Goal: Task Accomplishment & Management: Complete application form

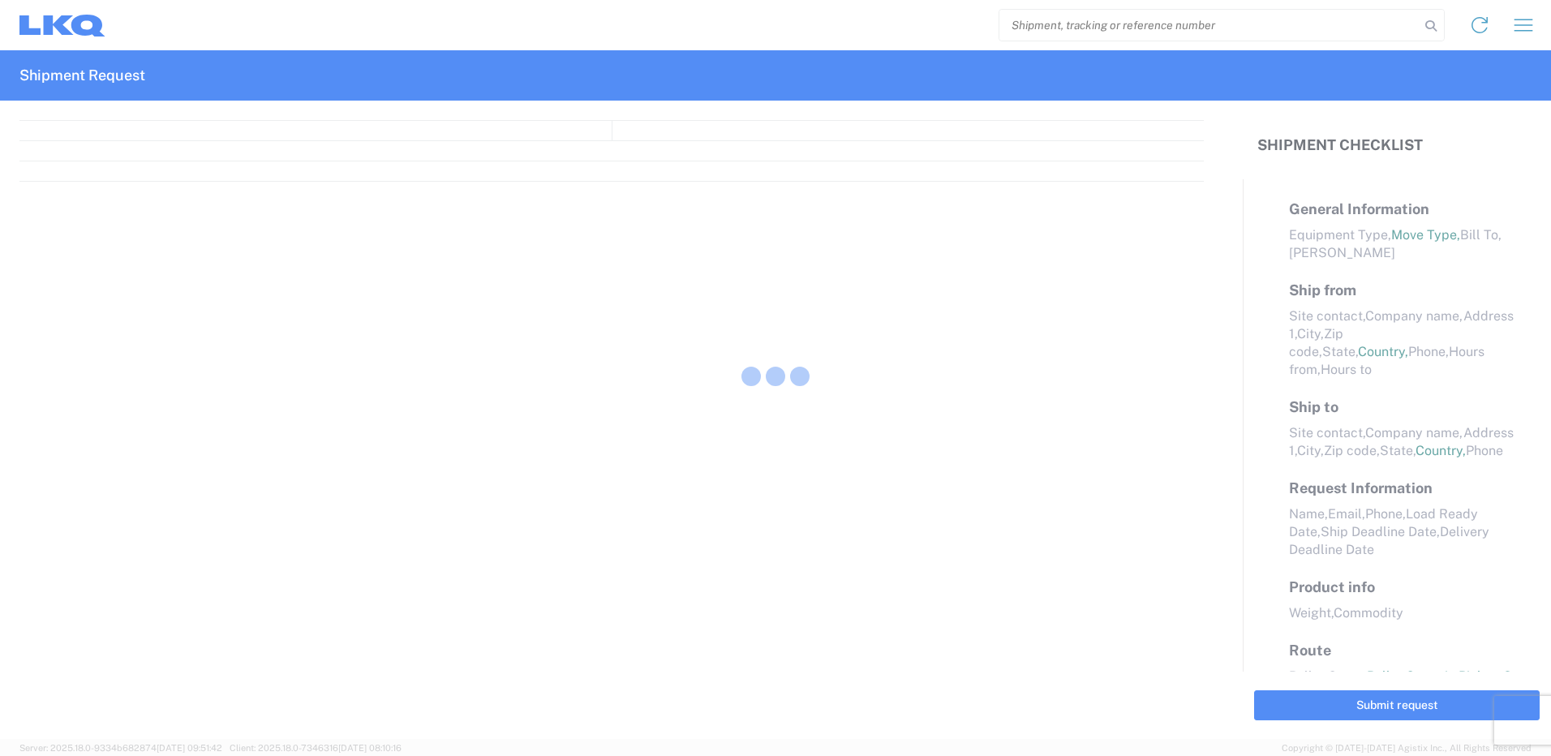
select select "FULL"
select select "LBS"
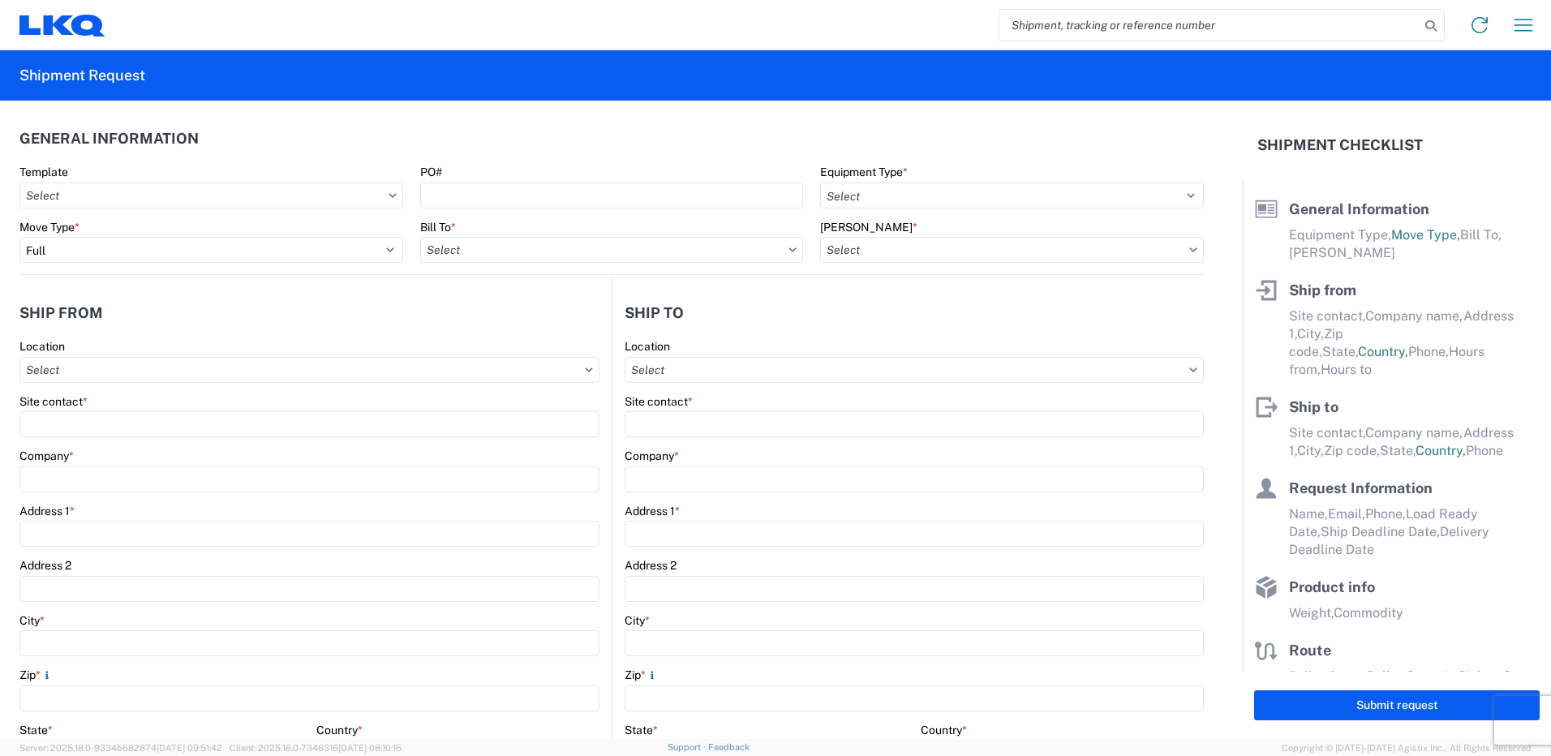
click at [1027, 28] on input "search" at bounding box center [1210, 25] width 420 height 31
paste input "59587"
type input "57084"
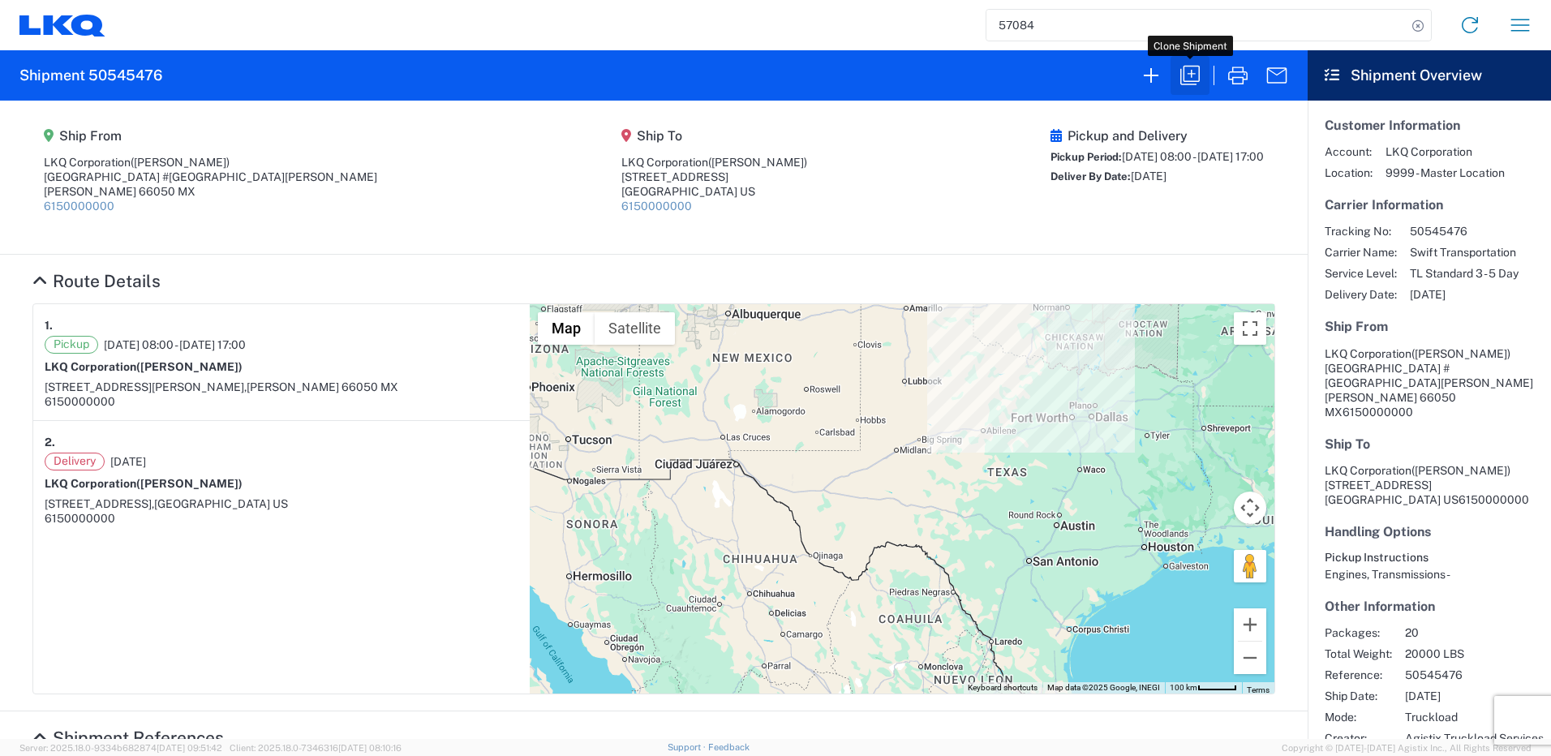
click at [1185, 75] on icon "button" at bounding box center [1190, 75] width 26 height 26
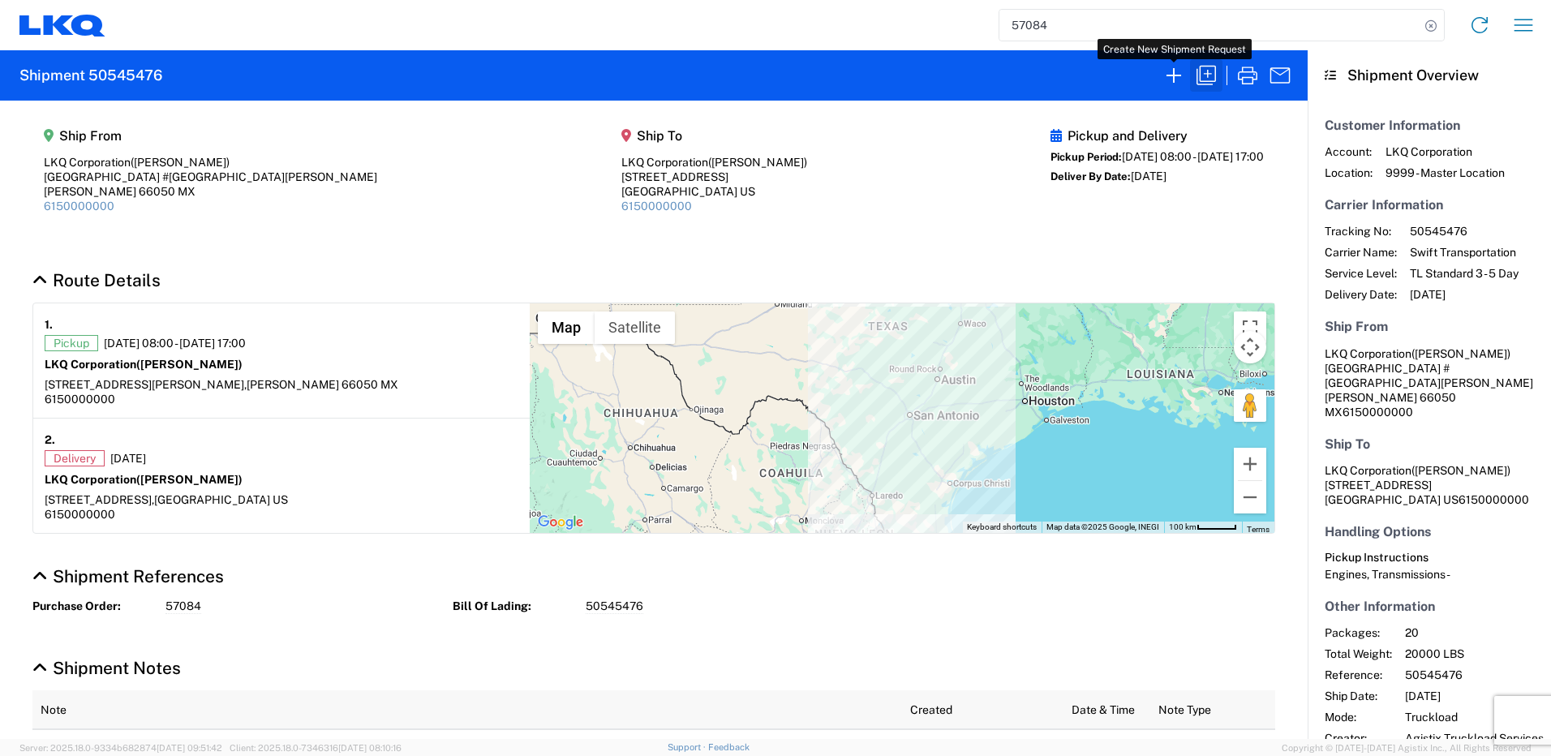
select select "FULL"
select select "LBS"
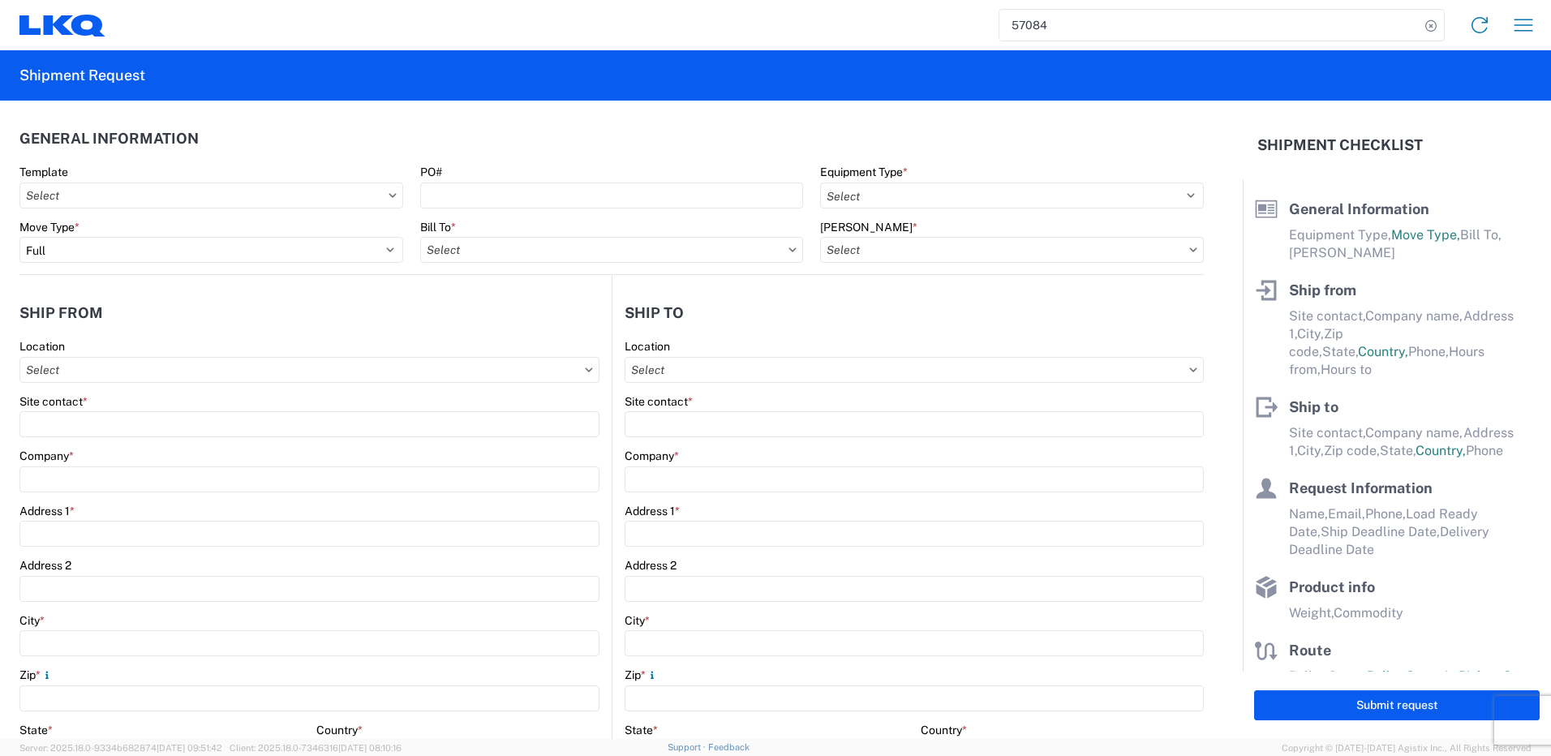
select select "STDV"
type input "[PERSON_NAME]"
type input "LKQ Corporation"
type input "[GEOGRAPHIC_DATA] #[GEOGRAPHIC_DATA][PERSON_NAME]"
type input "[PERSON_NAME]"
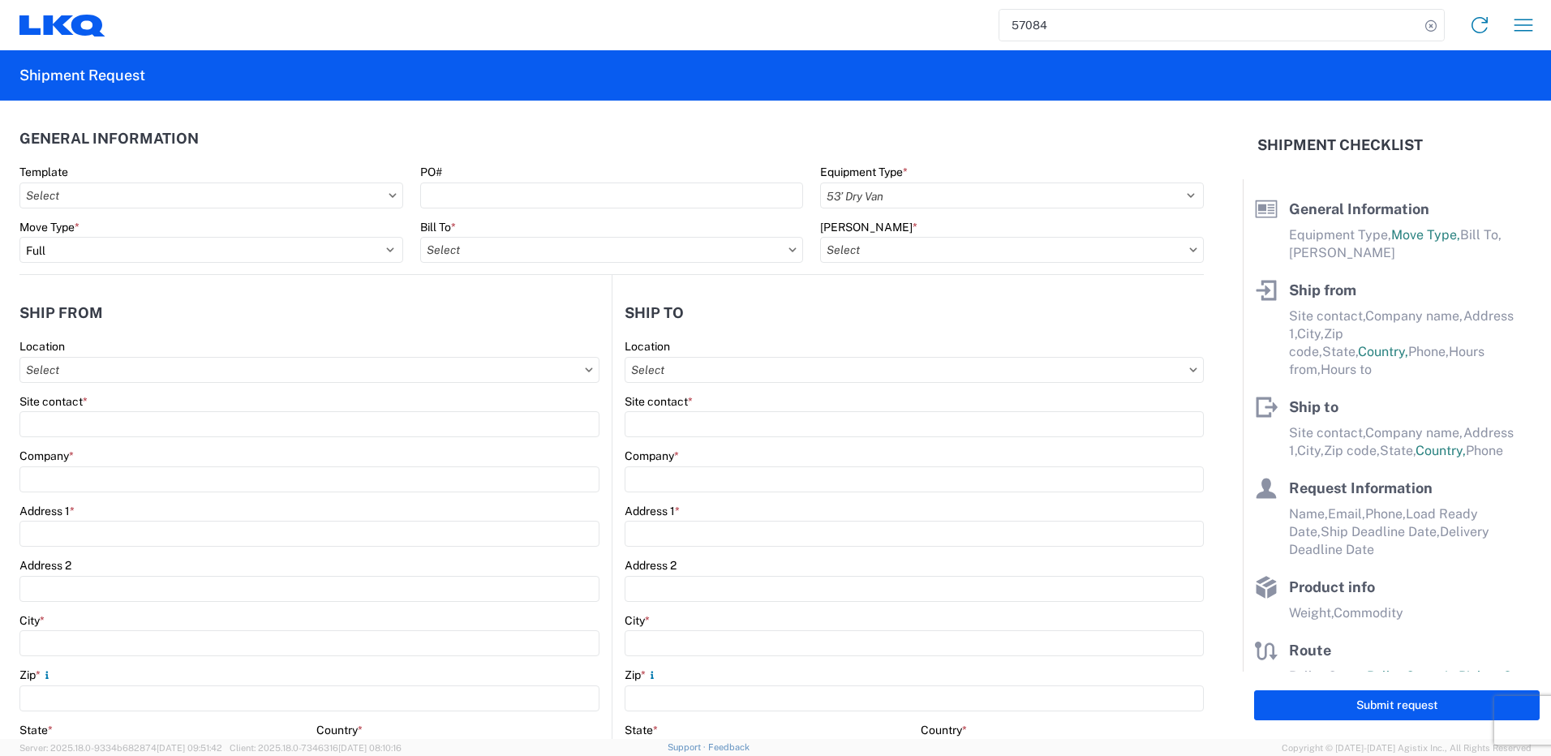
type input "66050"
type input "[PERSON_NAME]"
type input "LKQ Corporation"
type input "[STREET_ADDRESS]"
type input "[GEOGRAPHIC_DATA]"
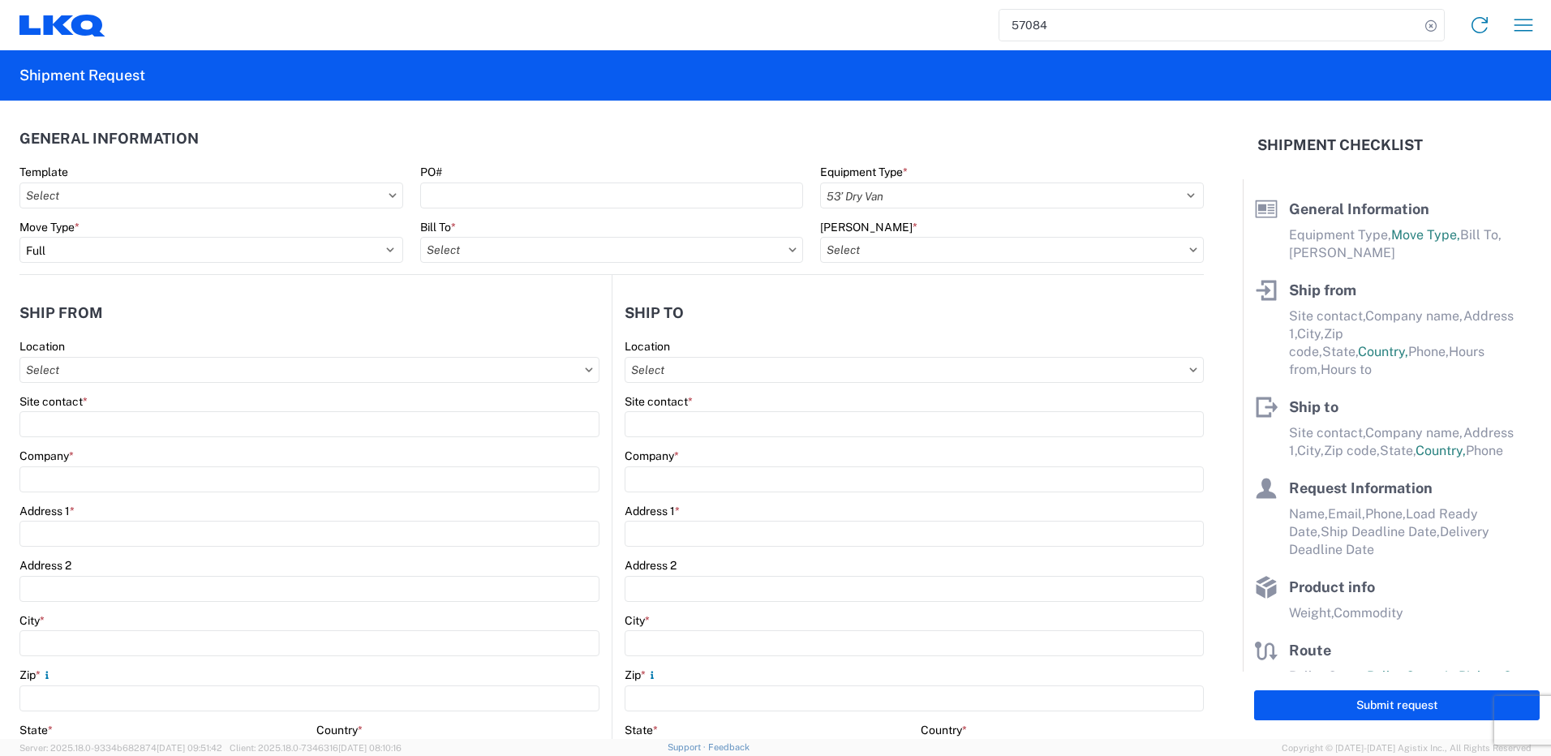
type input "75050"
type input "[PERSON_NAME]"
type input "[EMAIL_ADDRESS][DOMAIN_NAME]"
type input "82218326"
type input "[DATE]"
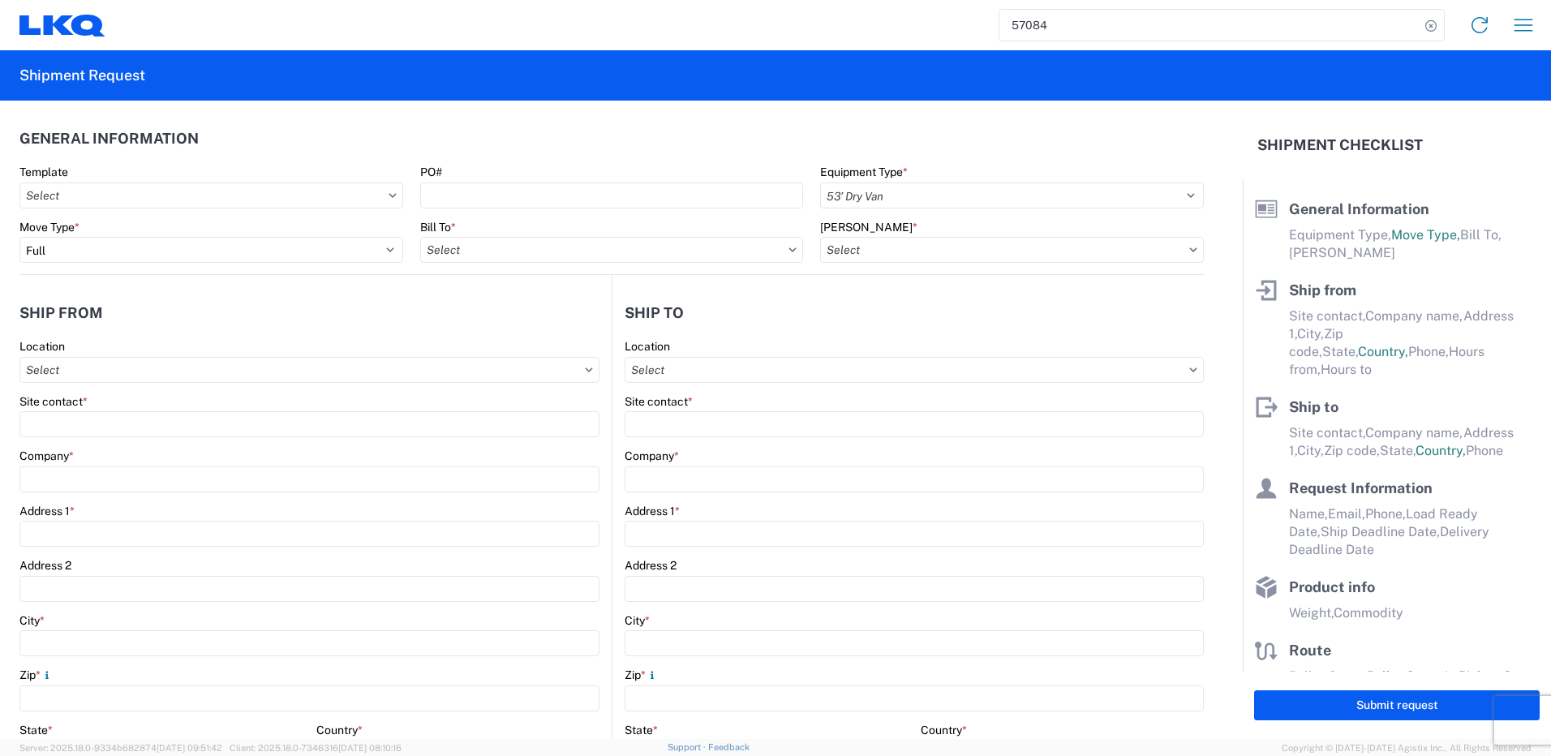
type input "[DATE]"
type textarea "SWIFT/TRANSMEX"
type input "20000"
type input "Engines, Transmissions"
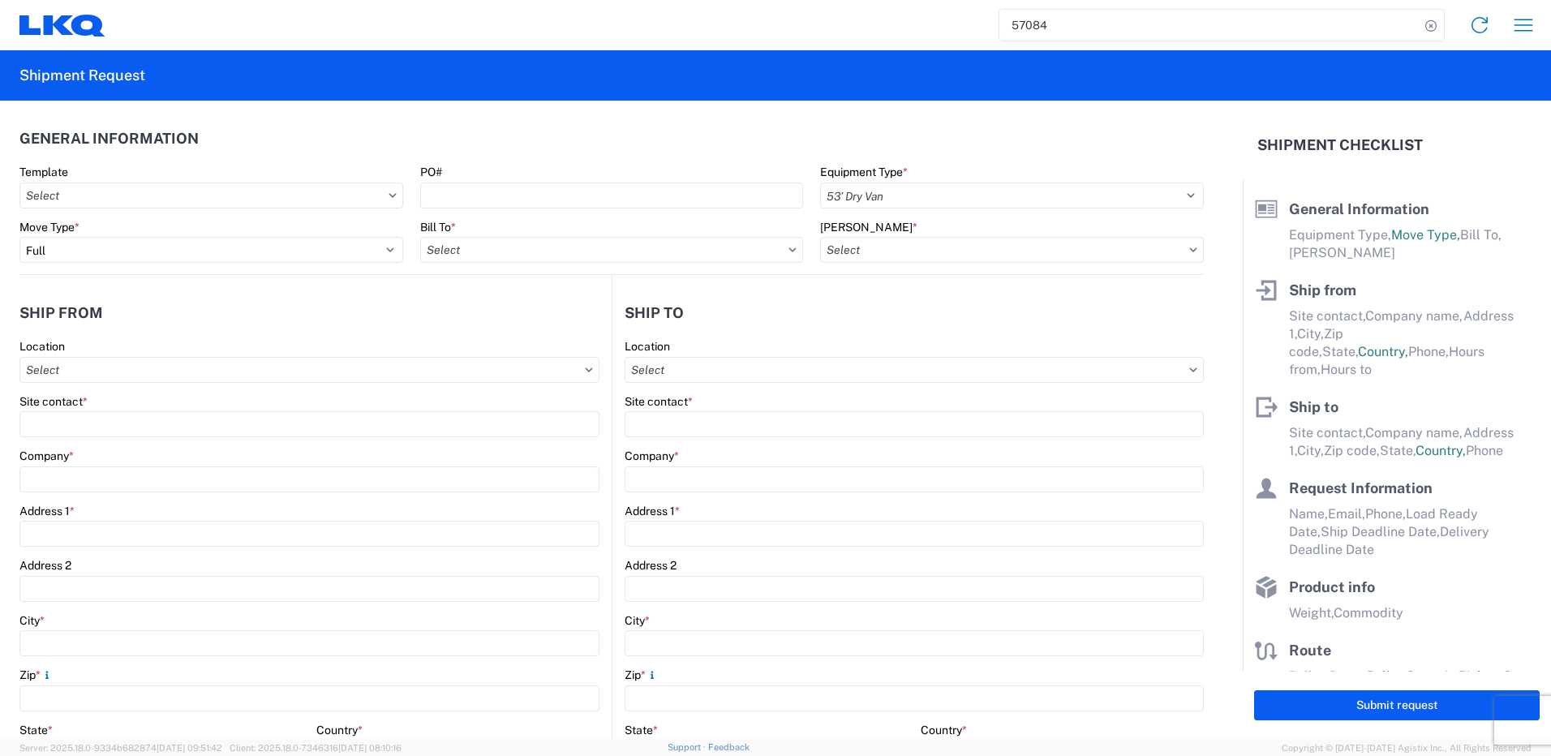
type input "20"
type input "1"
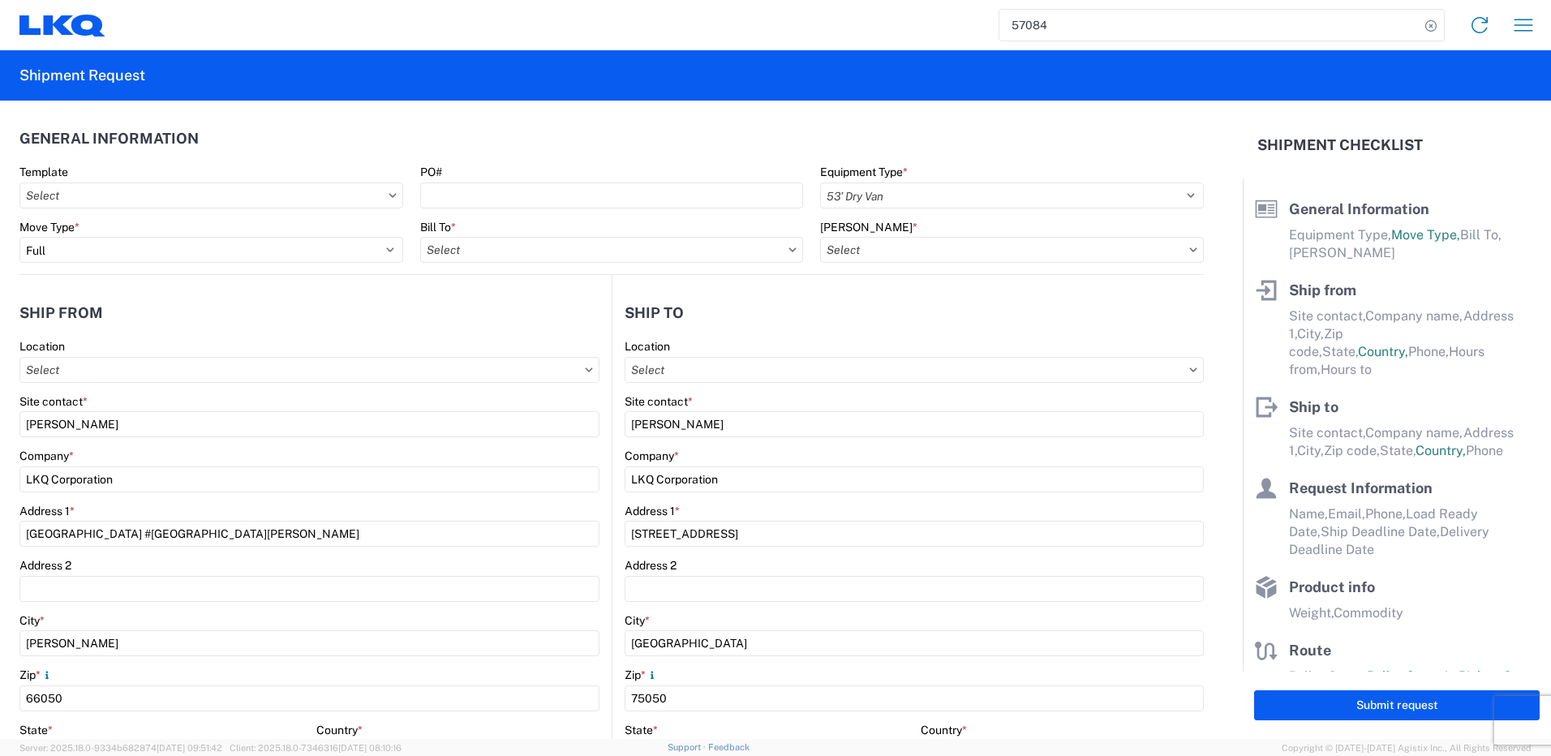
select select "MX"
select select "US"
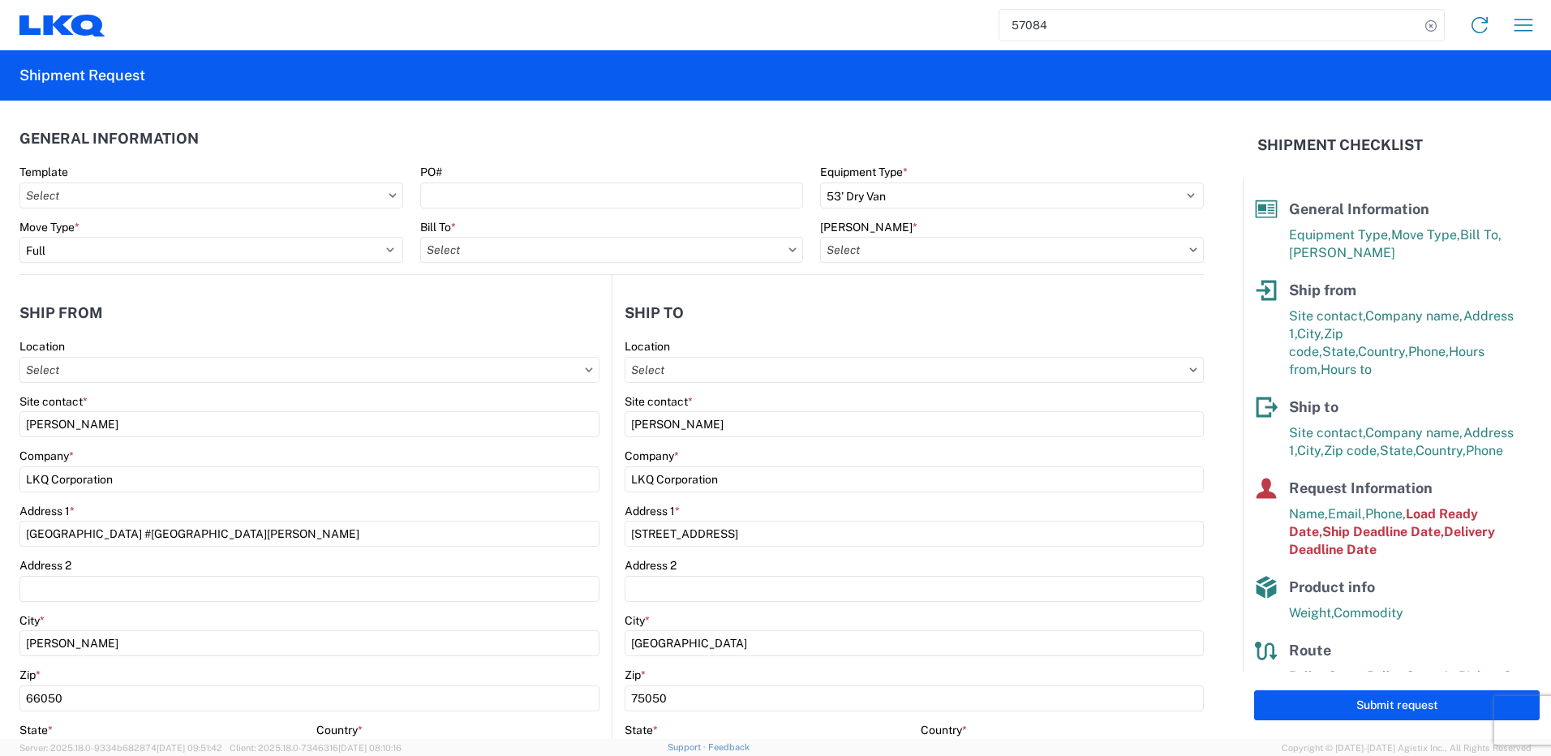
type input "1882 - North American ATK Corporation"
type input "1883 - Vege de Mexico S.A. de C.V"
type input "1882-3300-50180-0000 - 1882 Freight In - Parts, 1882-3300-50180-0000 - 1882 Fre…"
type input "1882 - North American ATK Corporation"
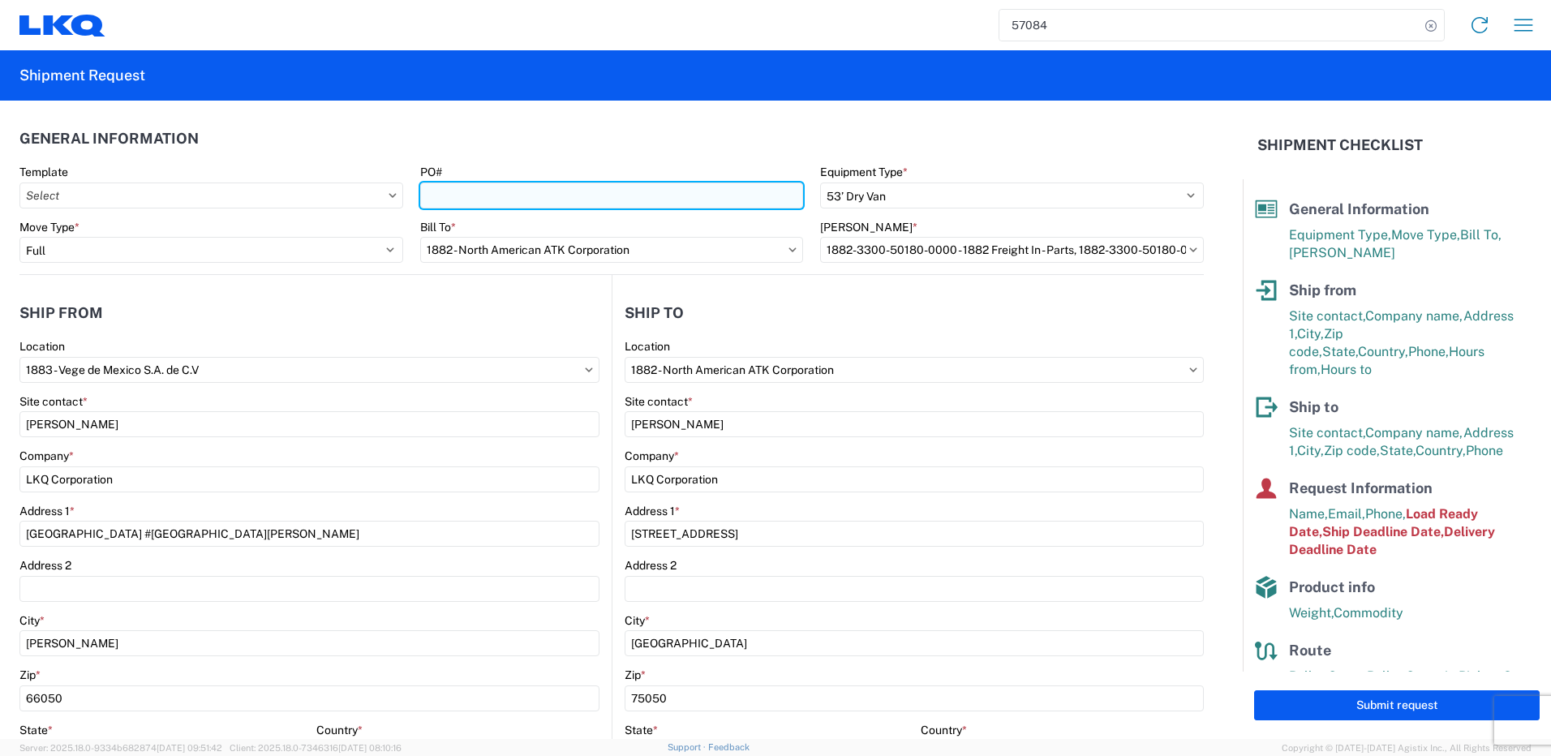
click at [553, 195] on input "PO#" at bounding box center [612, 196] width 384 height 26
paste input "59587"
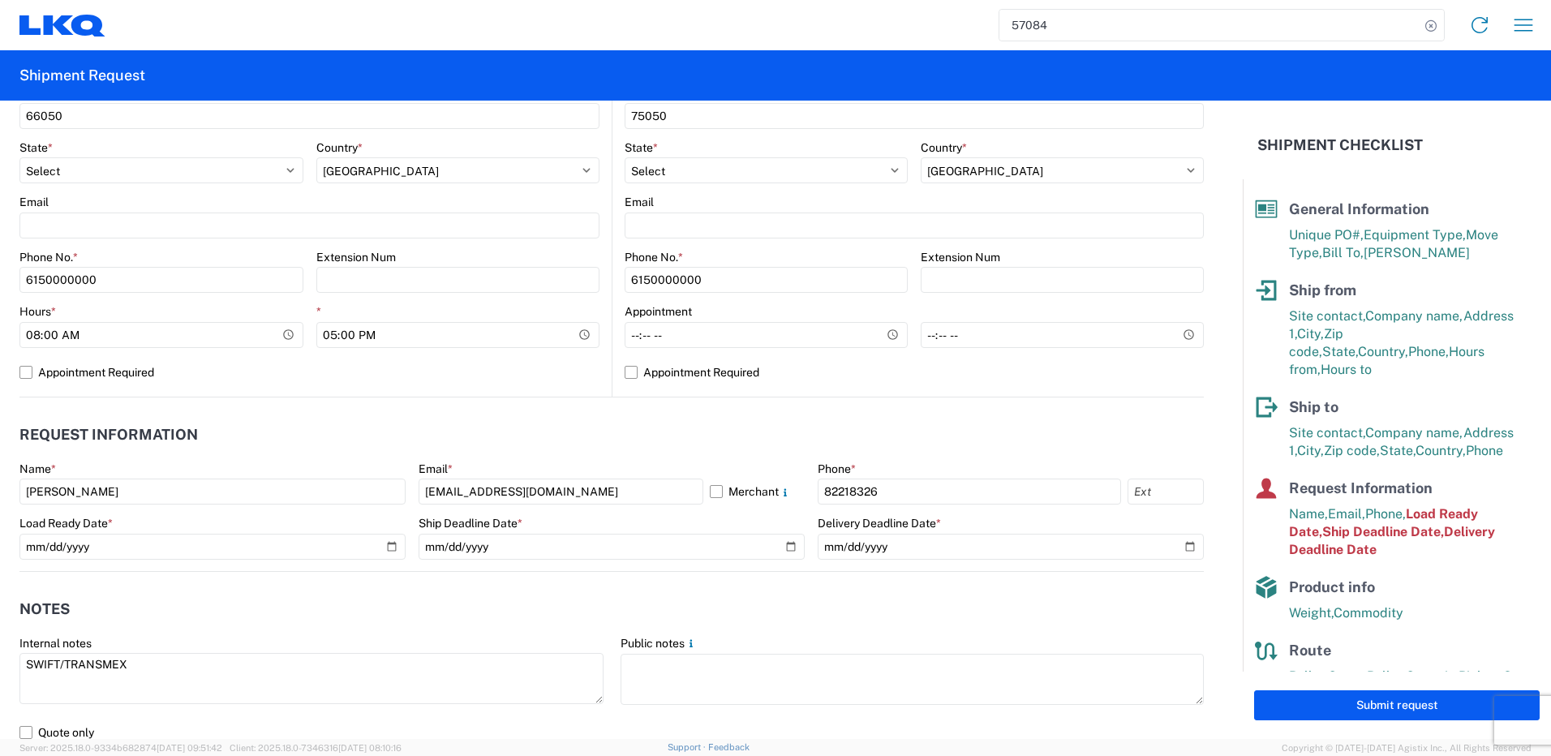
scroll to position [649, 0]
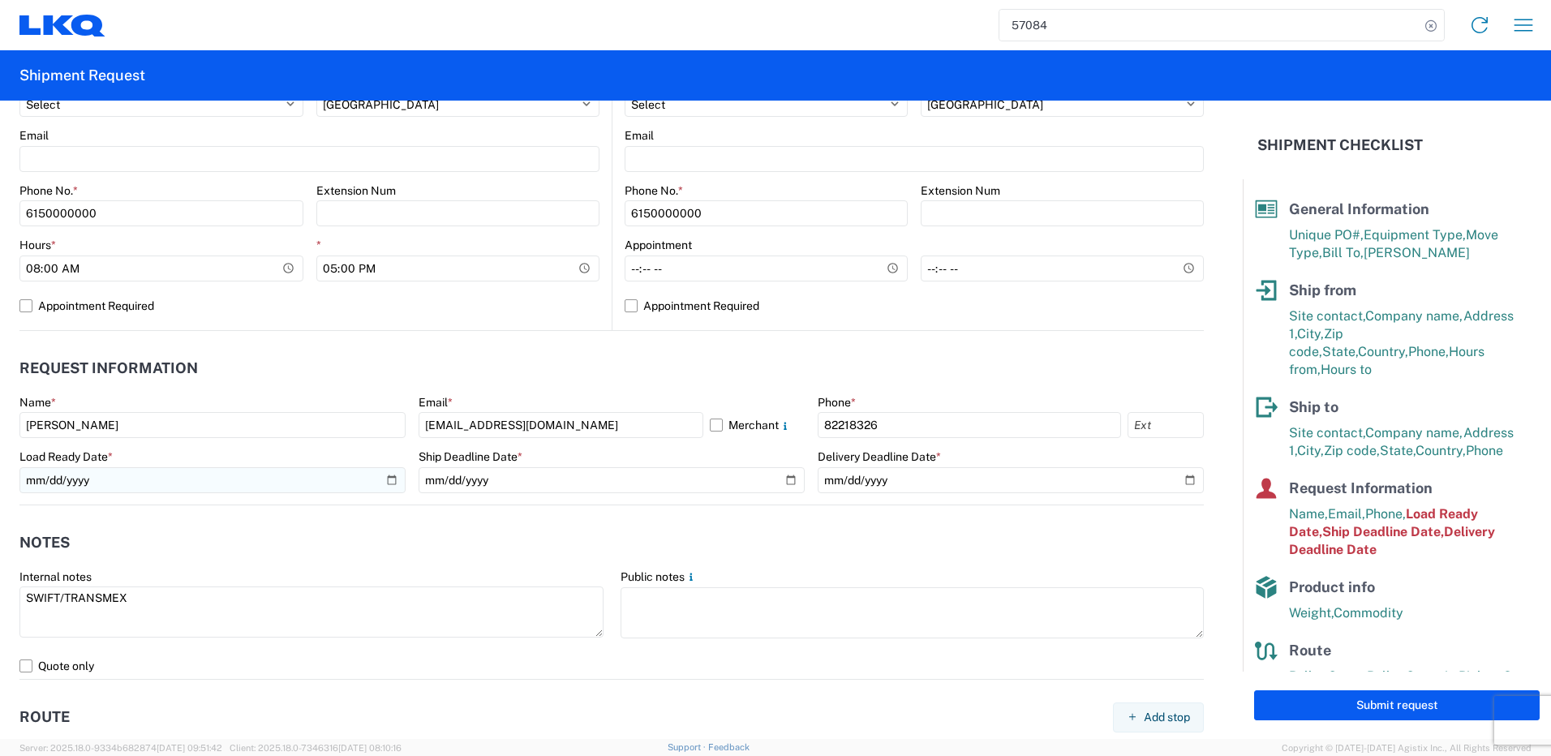
type input "59587"
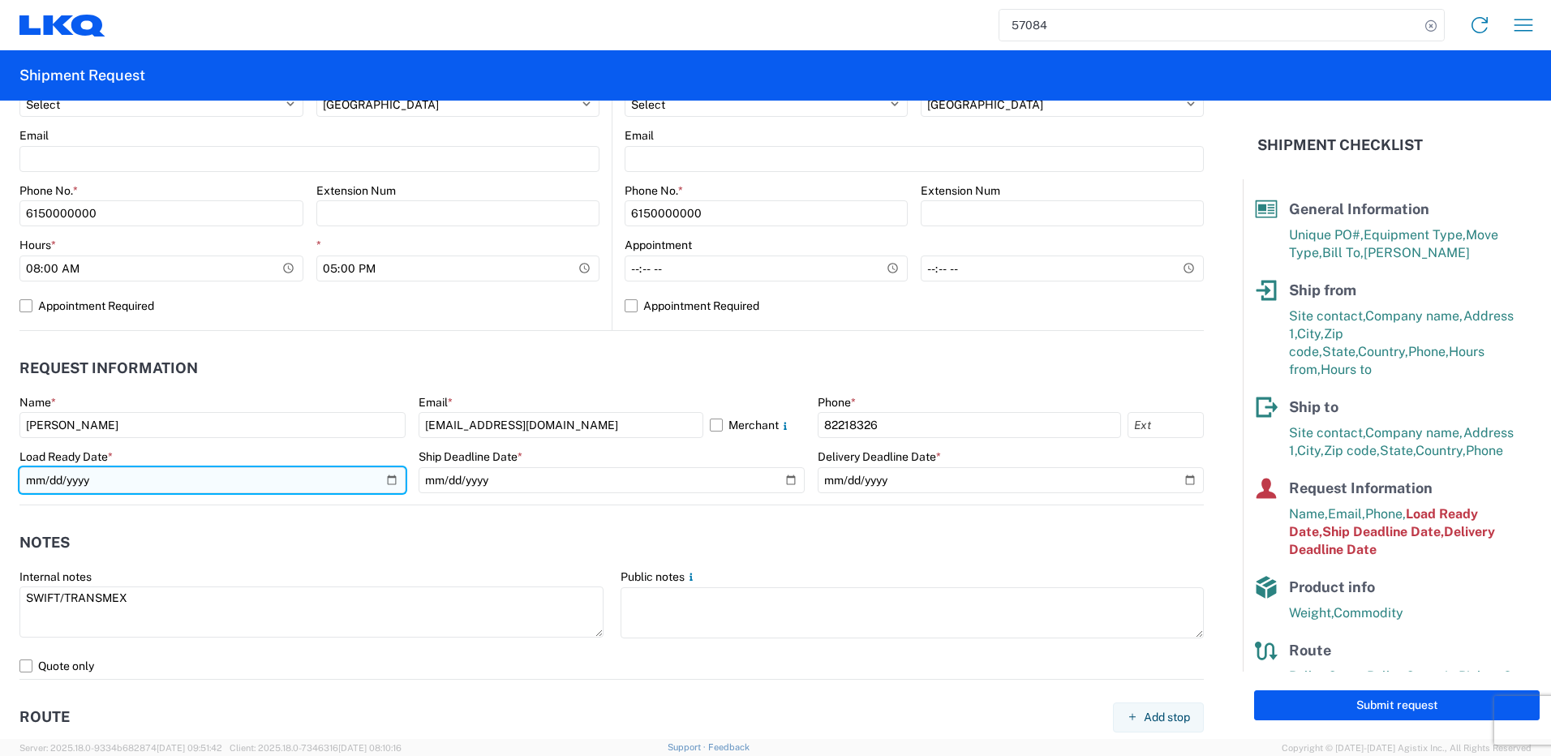
click at [386, 480] on input "[DATE]" at bounding box center [212, 480] width 386 height 26
type input "[DATE]"
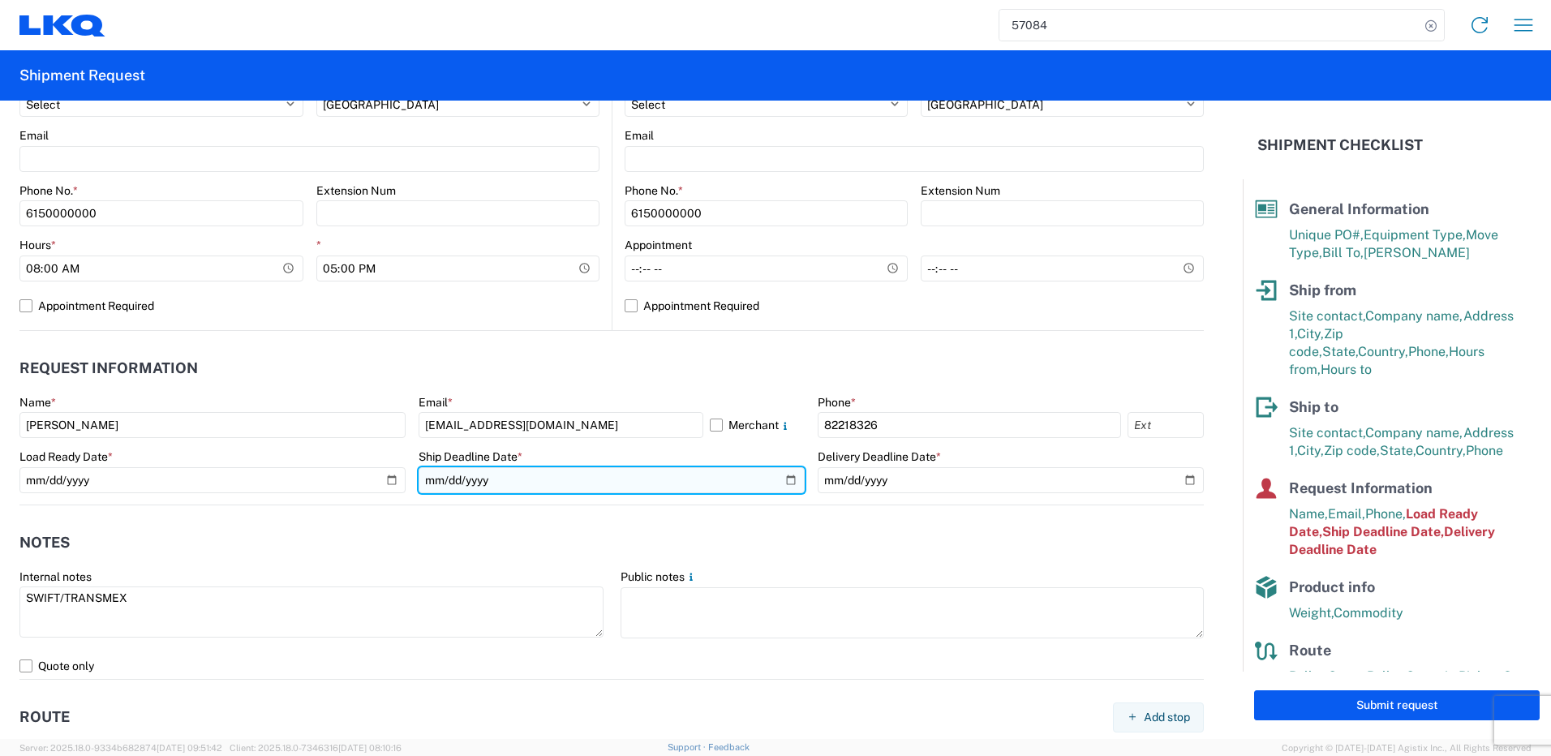
click at [774, 480] on input "[DATE]" at bounding box center [612, 480] width 386 height 26
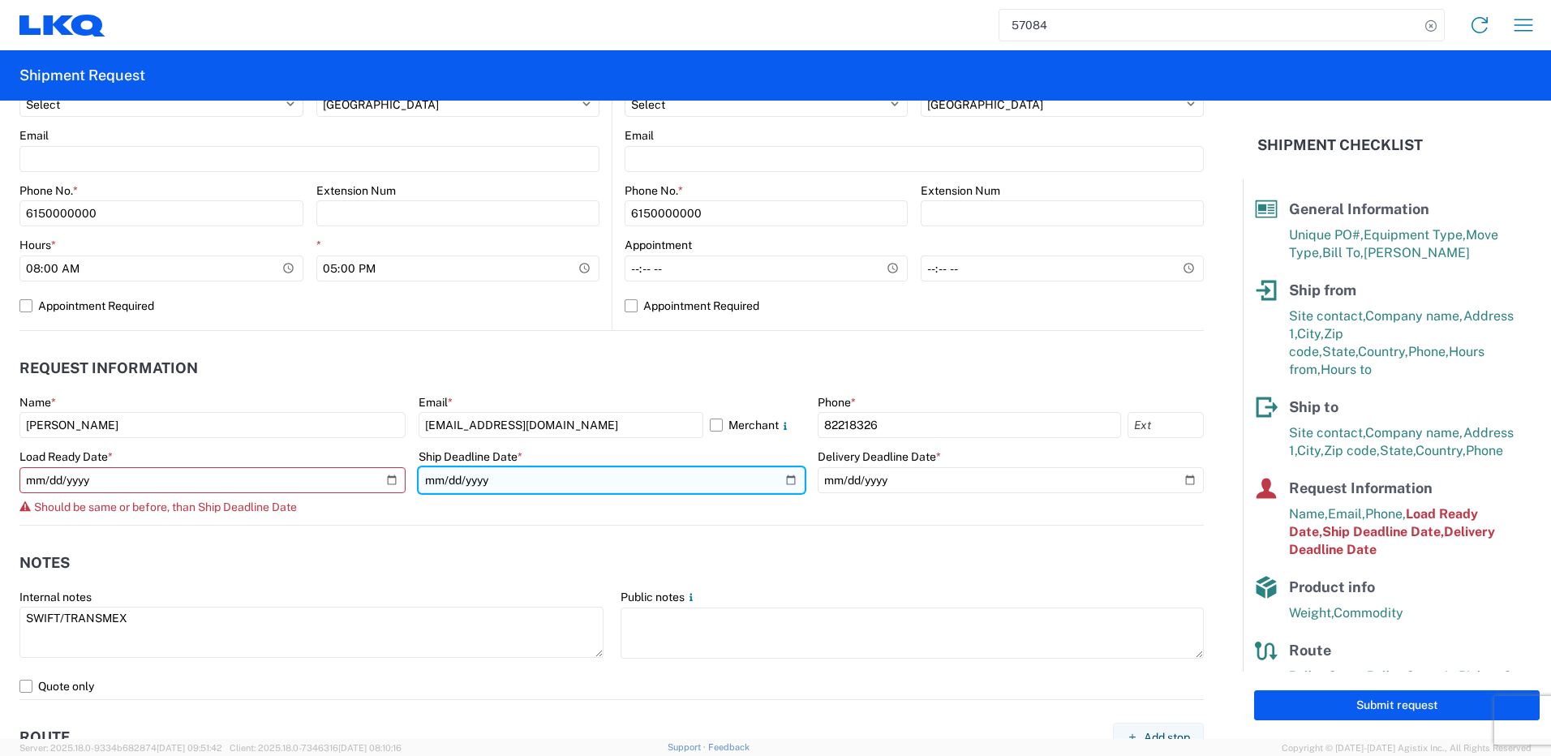
click at [783, 477] on input "[DATE]" at bounding box center [612, 480] width 386 height 26
type input "[DATE]"
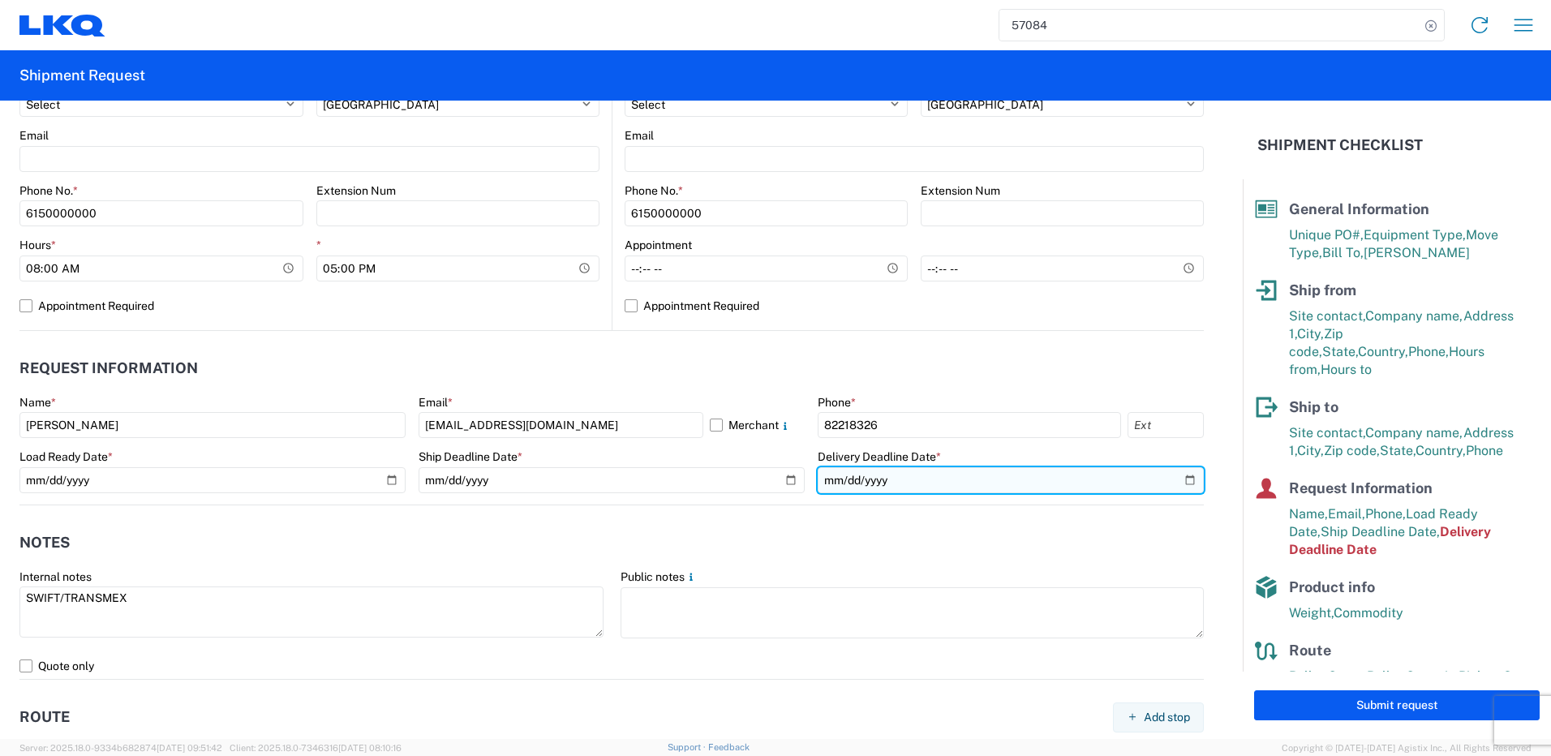
click at [1173, 477] on input "[DATE]" at bounding box center [1011, 480] width 386 height 26
type input "[DATE]"
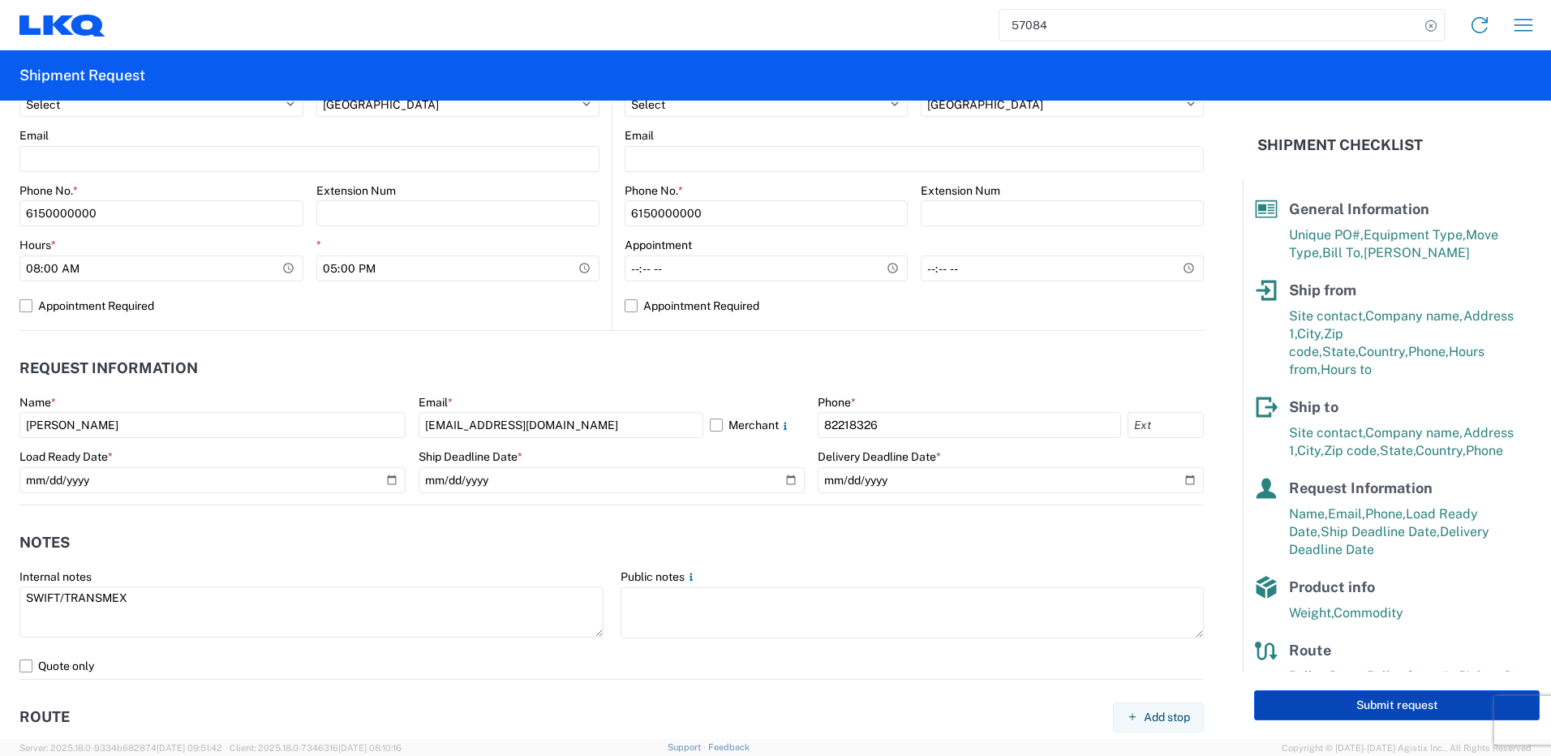
click at [1358, 707] on button "Submit request" at bounding box center [1397, 706] width 286 height 30
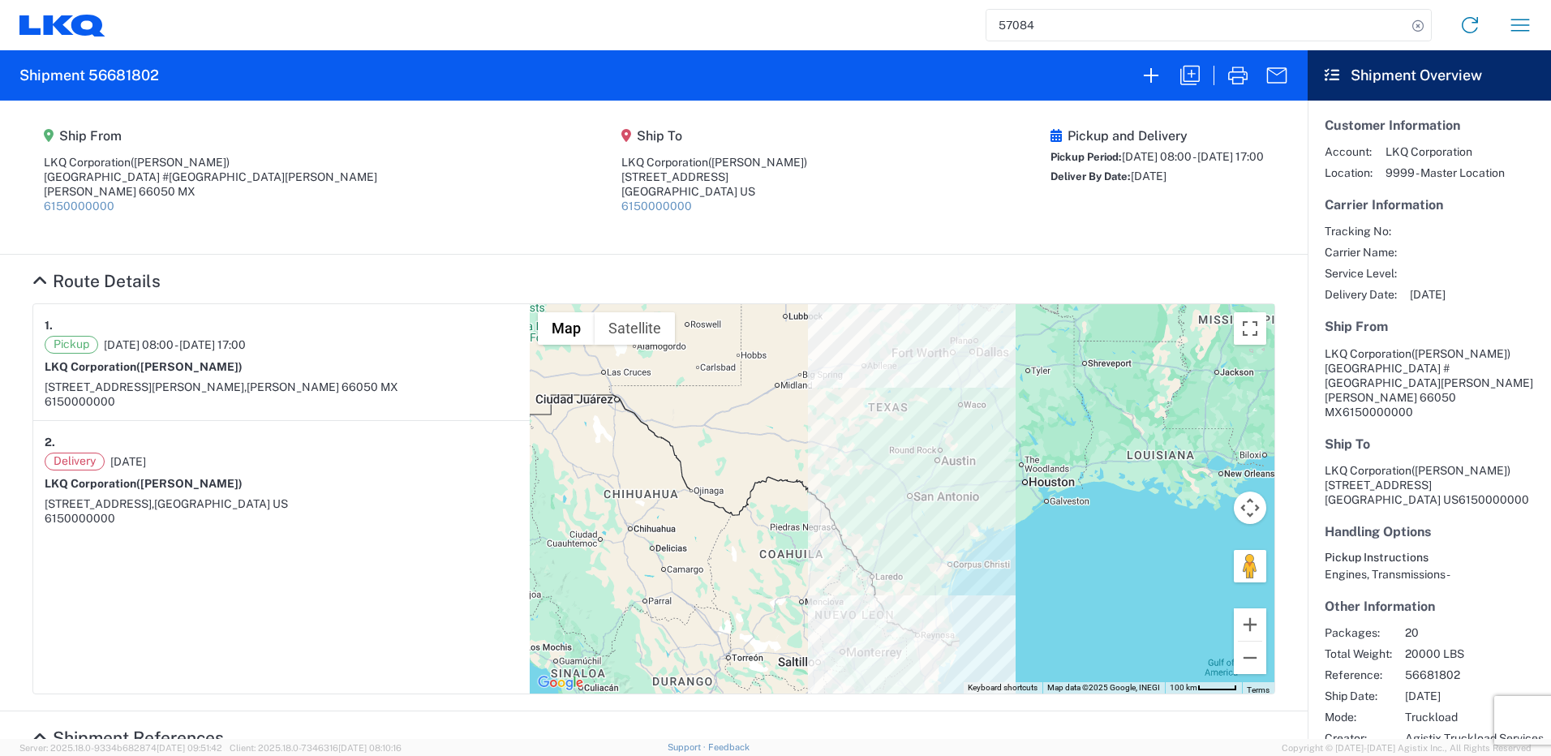
click at [128, 68] on h2 "Shipment 56681802" at bounding box center [89, 75] width 140 height 19
copy h2 "56681802"
